Goal: Task Accomplishment & Management: Use online tool/utility

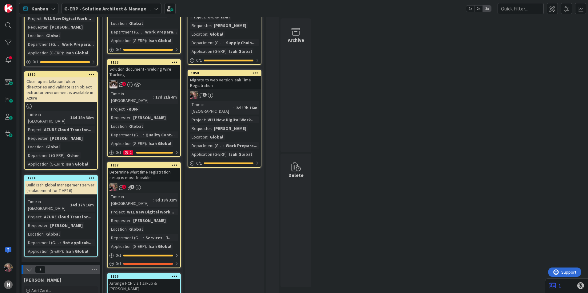
scroll to position [307, 0]
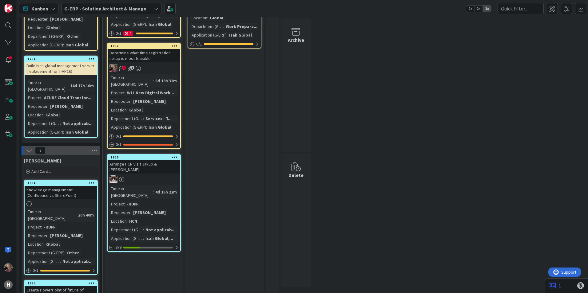
click at [70, 103] on div "[PERSON_NAME]" at bounding box center [67, 106] width 36 height 7
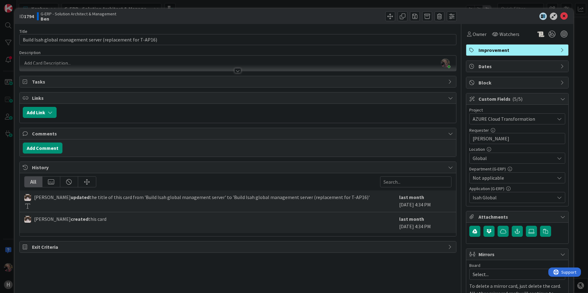
click at [235, 70] on div at bounding box center [237, 70] width 7 height 5
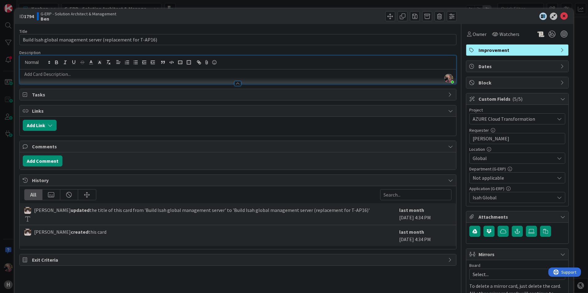
click at [145, 75] on p at bounding box center [238, 74] width 430 height 7
